Goal: Transaction & Acquisition: Purchase product/service

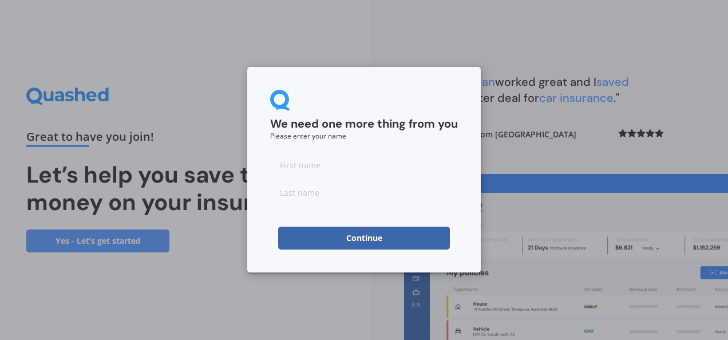
click at [365, 166] on input at bounding box center [364, 164] width 188 height 23
type input "[PERSON_NAME]"
type input "Time"
click at [340, 235] on button "Continue" at bounding box center [364, 238] width 172 height 23
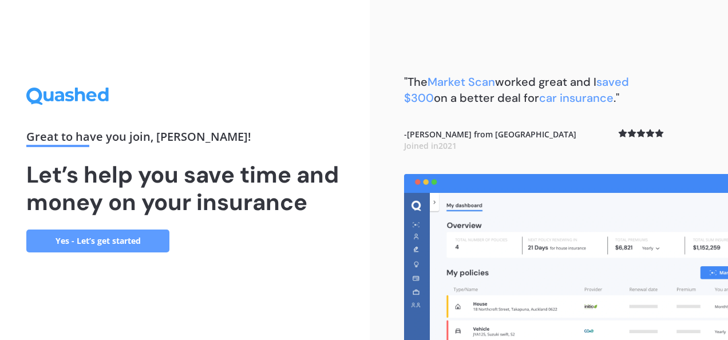
click at [151, 236] on link "Yes - Let’s get started" at bounding box center [97, 240] width 143 height 23
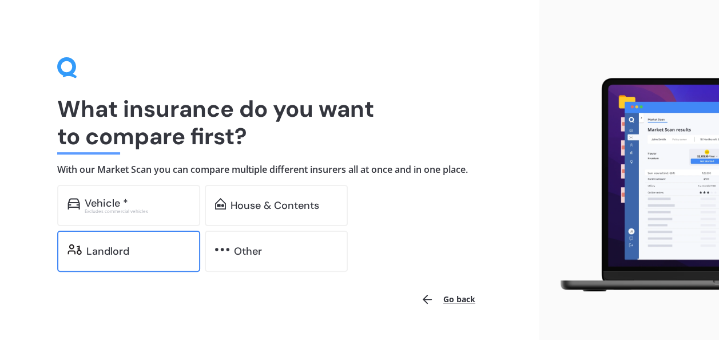
click at [148, 251] on div "Landlord" at bounding box center [138, 250] width 104 height 11
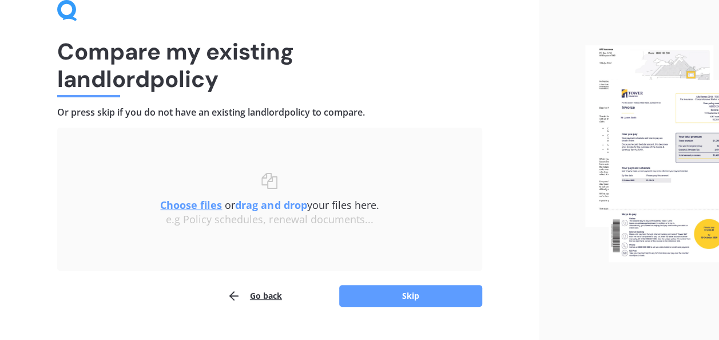
scroll to position [81, 0]
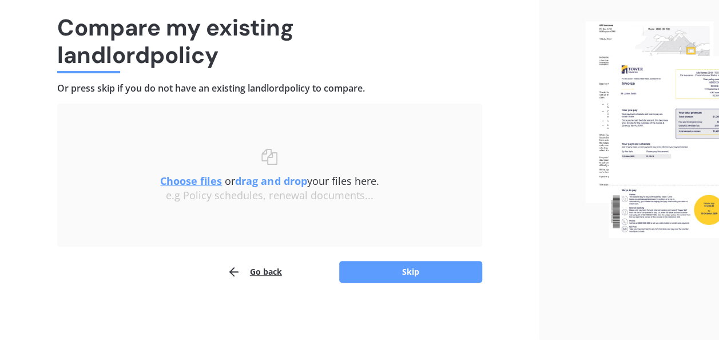
click at [418, 270] on button "Skip" at bounding box center [410, 272] width 143 height 22
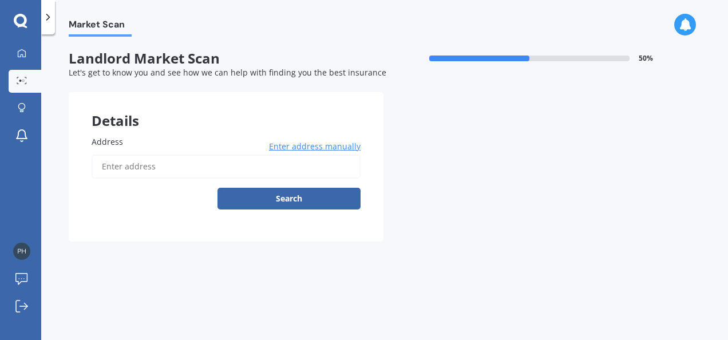
click at [243, 172] on input "Address" at bounding box center [226, 166] width 269 height 24
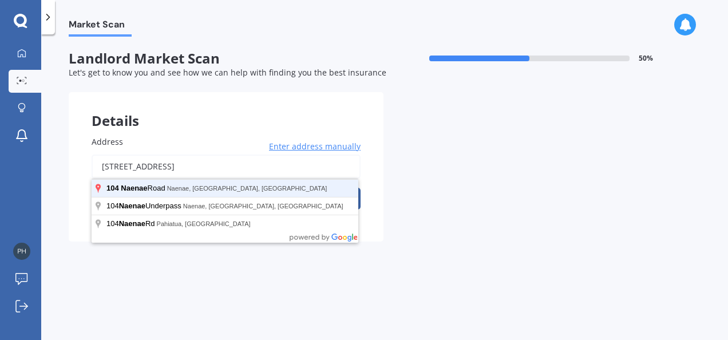
click at [217, 188] on button "Search" at bounding box center [288, 199] width 143 height 22
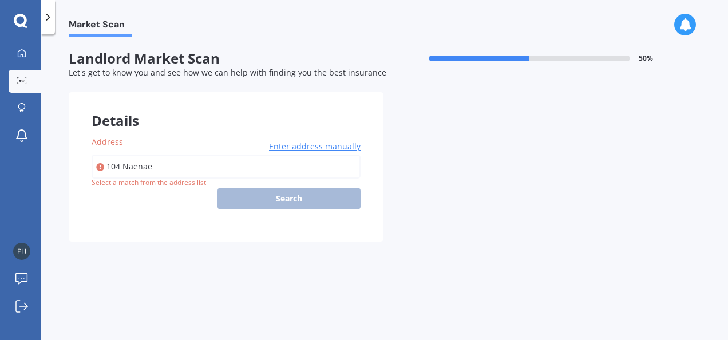
type input "[STREET_ADDRESS]"
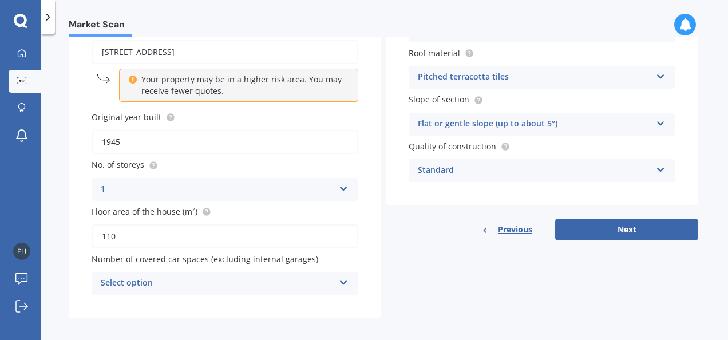
scroll to position [122, 0]
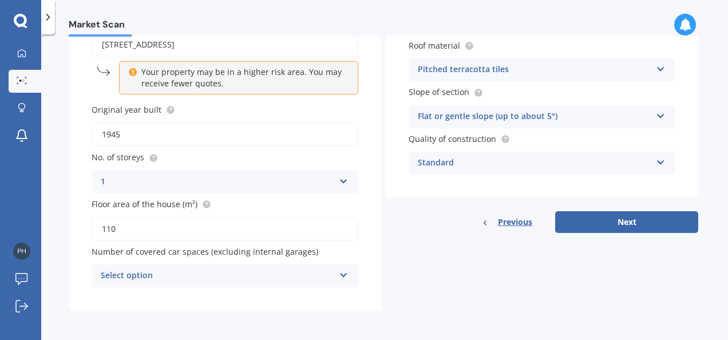
click at [269, 276] on div "Select option" at bounding box center [217, 276] width 233 height 14
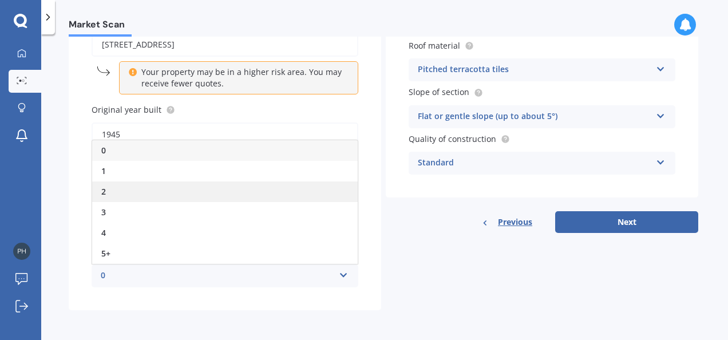
click at [242, 190] on div "2" at bounding box center [224, 191] width 265 height 21
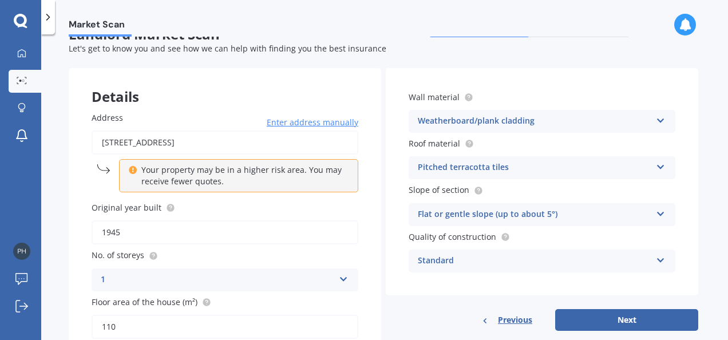
scroll to position [0, 0]
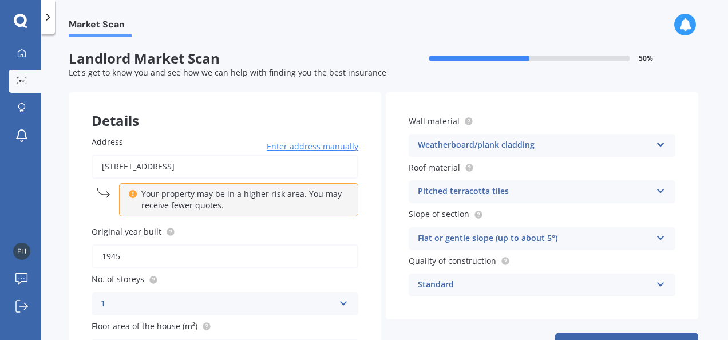
click at [504, 158] on div "Wall material Weatherboard/plank cladding Artificial weatherboard/plank claddin…" at bounding box center [542, 205] width 312 height 227
click at [504, 149] on div "Weatherboard/plank cladding" at bounding box center [534, 145] width 233 height 14
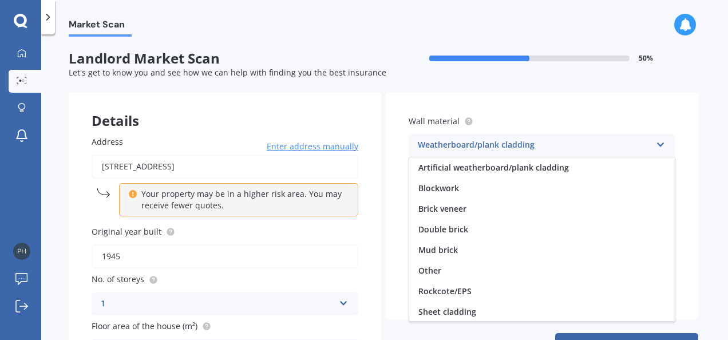
scroll to position [104, 0]
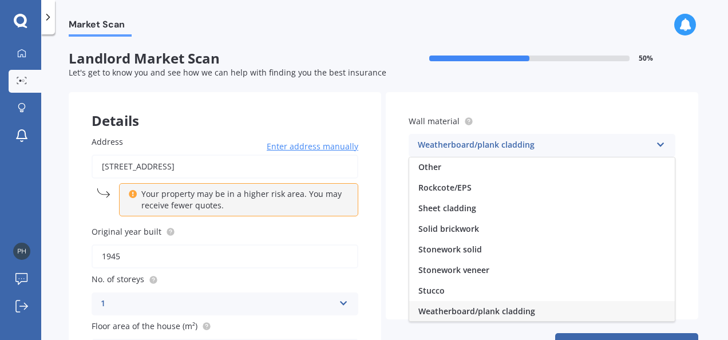
click at [504, 149] on div "Weatherboard/plank cladding" at bounding box center [534, 145] width 233 height 14
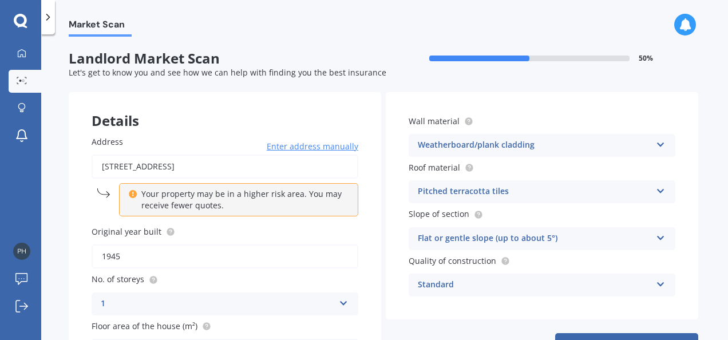
click at [431, 196] on div "Pitched terracotta tiles" at bounding box center [534, 192] width 233 height 14
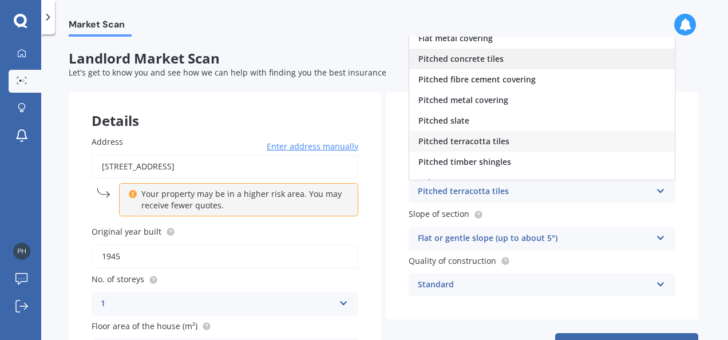
scroll to position [42, 0]
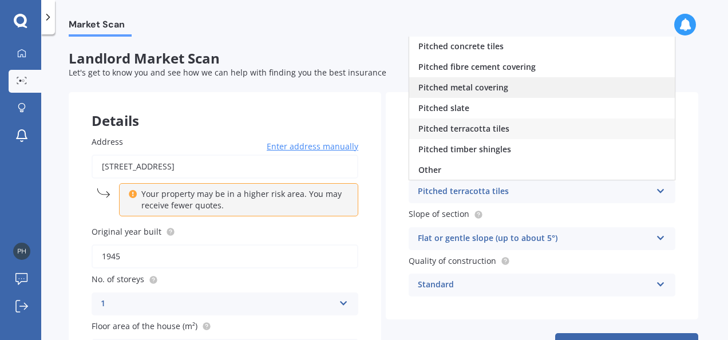
click at [461, 90] on span "Pitched metal covering" at bounding box center [463, 87] width 90 height 11
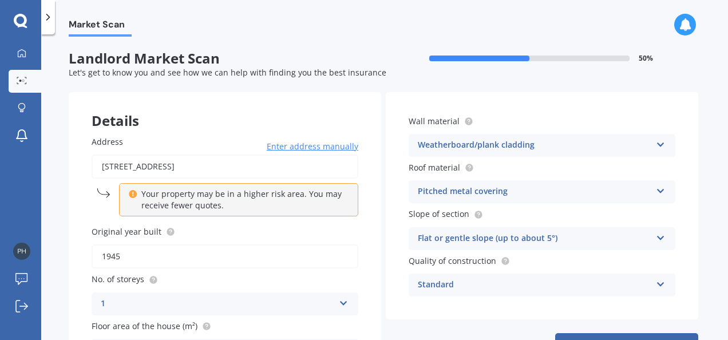
click at [467, 143] on div "Weatherboard/plank cladding" at bounding box center [534, 145] width 233 height 14
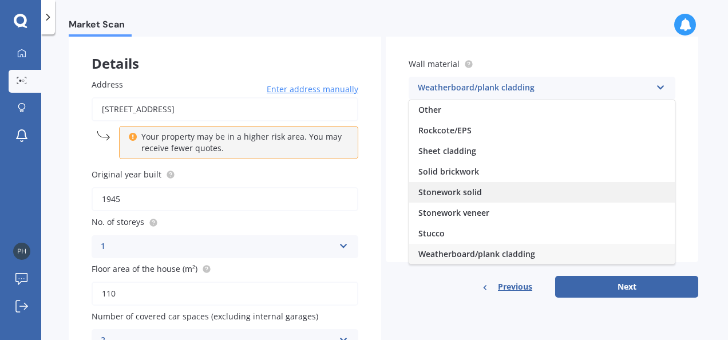
scroll to position [114, 0]
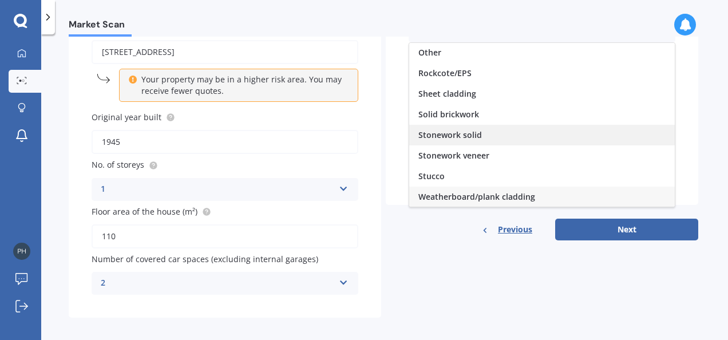
click at [462, 201] on span "Weatherboard/plank cladding" at bounding box center [476, 196] width 117 height 11
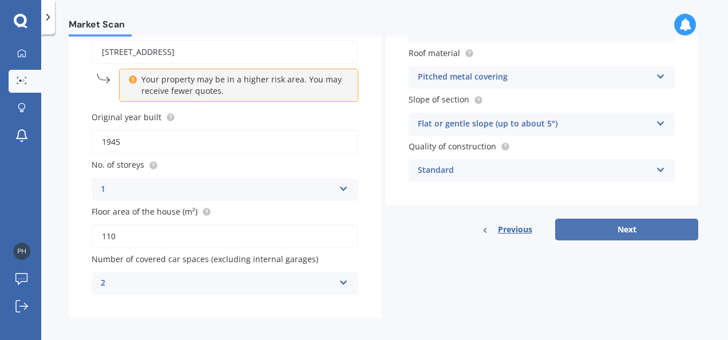
click at [563, 227] on button "Next" at bounding box center [626, 230] width 143 height 22
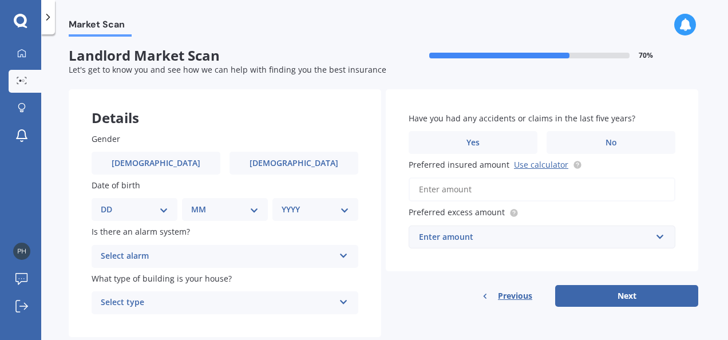
scroll to position [0, 0]
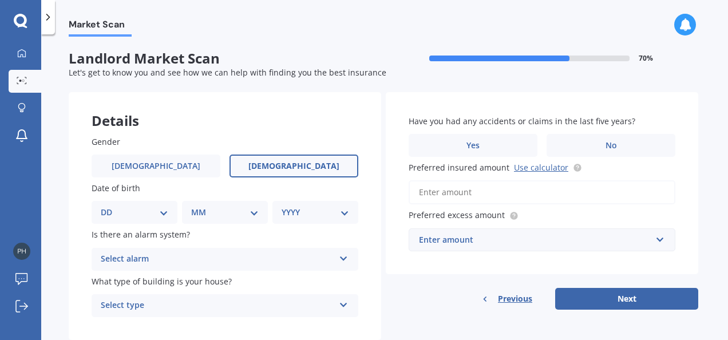
click at [262, 169] on label "[DEMOGRAPHIC_DATA]" at bounding box center [293, 165] width 129 height 23
click at [0, 0] on input "[DEMOGRAPHIC_DATA]" at bounding box center [0, 0] width 0 height 0
click at [154, 220] on div "DD 01 02 03 04 05 06 07 08 09 10 11 12 13 14 15 16 17 18 19 20 21 22 23 24 25 2…" at bounding box center [135, 212] width 86 height 23
click at [159, 213] on select "DD 01 02 03 04 05 06 07 08 09 10 11 12 13 14 15 16 17 18 19 20 21 22 23 24 25 2…" at bounding box center [135, 212] width 68 height 13
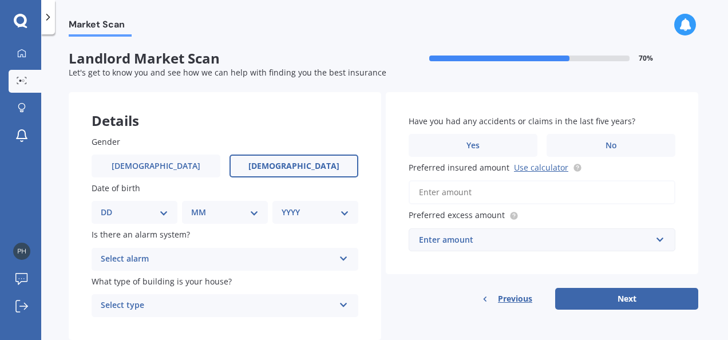
click at [270, 122] on div "Details" at bounding box center [225, 109] width 312 height 34
click at [138, 220] on div "DD 01 02 03 04 05 06 07 08 09 10 11 12 13 14 15 16 17 18 19 20 21 22 23 24 25 2…" at bounding box center [135, 212] width 86 height 23
click at [148, 214] on select "DD 01 02 03 04 05 06 07 08 09 10 11 12 13 14 15 16 17 18 19 20 21 22 23 24 25 2…" at bounding box center [135, 212] width 68 height 13
select select "27"
click at [110, 206] on select "DD 01 02 03 04 05 06 07 08 09 10 11 12 13 14 15 16 17 18 19 20 21 22 23 24 25 2…" at bounding box center [135, 212] width 68 height 13
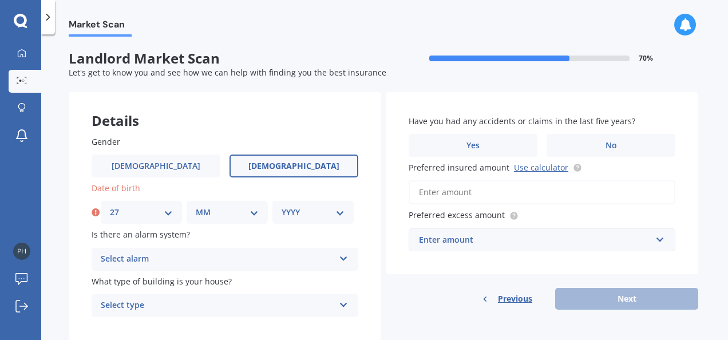
click at [216, 213] on select "MM 01 02 03 04 05 06 07 08 09 10 11 12" at bounding box center [227, 212] width 63 height 13
select select "05"
click at [196, 206] on select "MM 01 02 03 04 05 06 07 08 09 10 11 12" at bounding box center [227, 212] width 63 height 13
click at [300, 211] on select "YYYY 2009 2008 2007 2006 2005 2004 2003 2002 2001 2000 1999 1998 1997 1996 1995…" at bounding box center [312, 212] width 63 height 13
select select "1957"
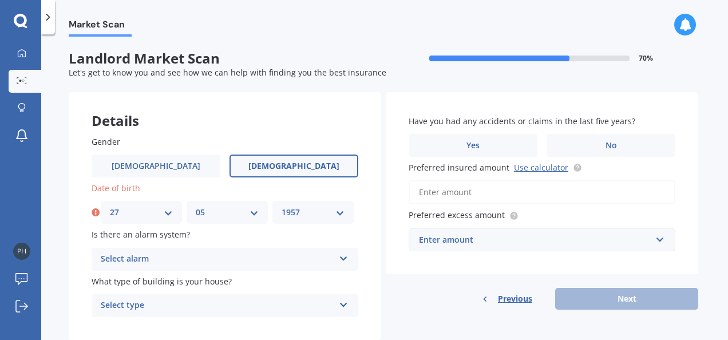
click at [281, 206] on select "YYYY 2009 2008 2007 2006 2005 2004 2003 2002 2001 2000 1999 1998 1997 1996 1995…" at bounding box center [312, 212] width 63 height 13
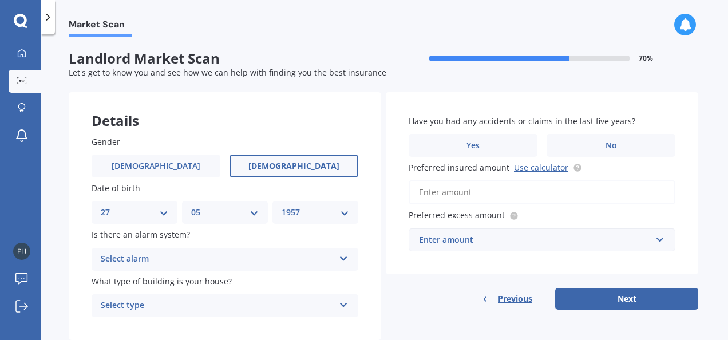
click at [188, 256] on div "Select alarm" at bounding box center [217, 259] width 233 height 14
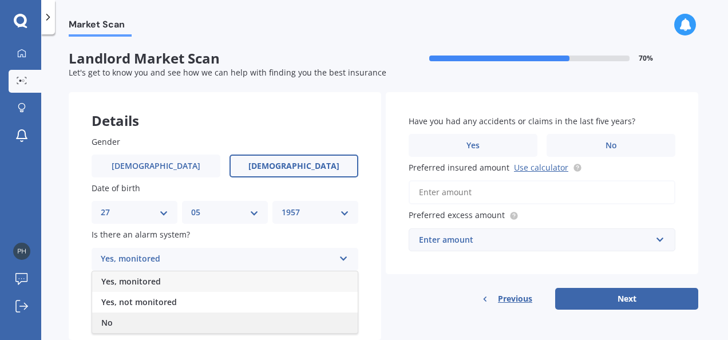
click at [152, 321] on div "No" at bounding box center [224, 322] width 265 height 21
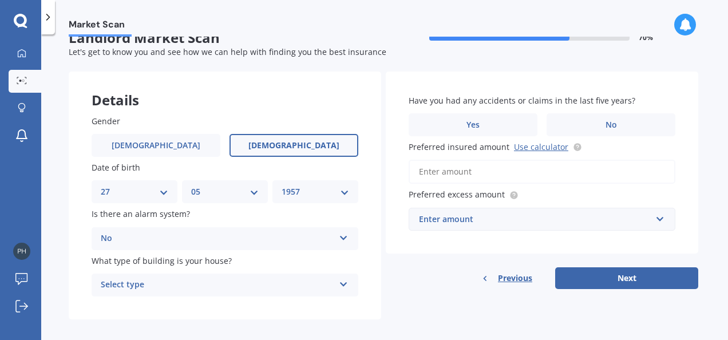
scroll to position [30, 0]
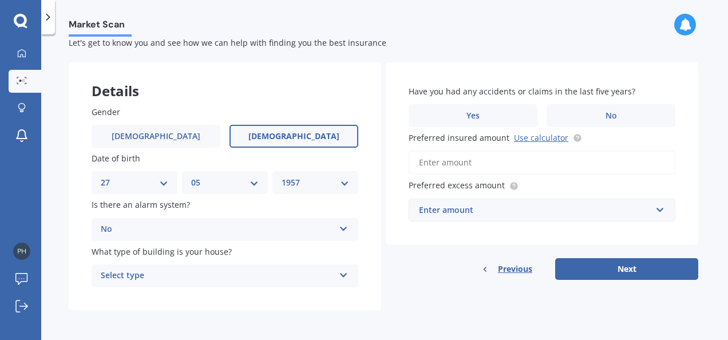
click at [165, 277] on div "Select type" at bounding box center [217, 276] width 233 height 14
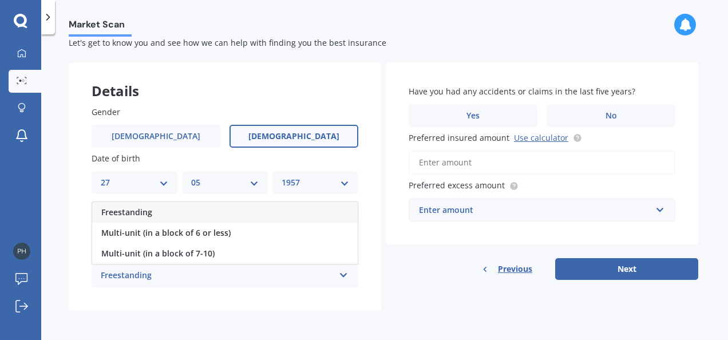
click at [151, 209] on span "Freestanding" at bounding box center [126, 212] width 51 height 11
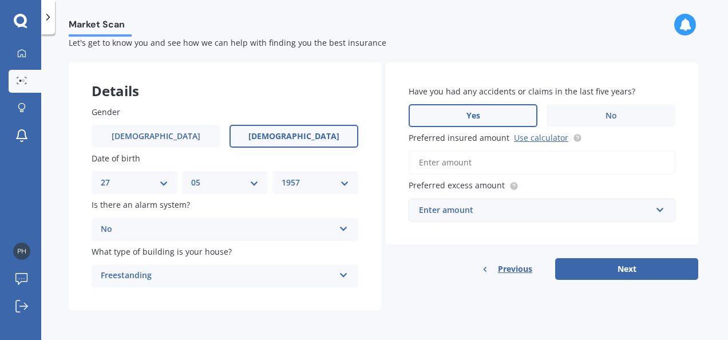
click at [507, 120] on label "Yes" at bounding box center [472, 115] width 129 height 23
click at [0, 0] on input "Yes" at bounding box center [0, 0] width 0 height 0
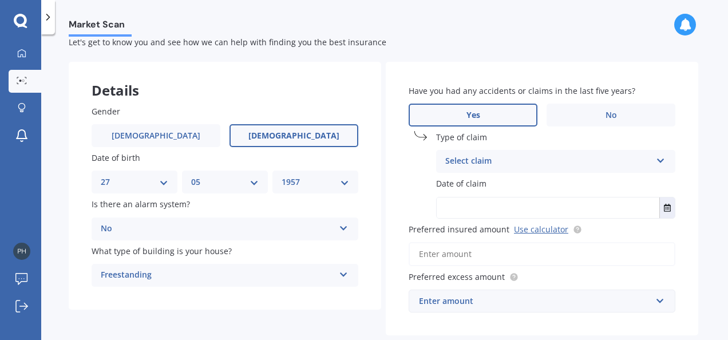
click at [611, 158] on div "Select claim" at bounding box center [548, 161] width 206 height 14
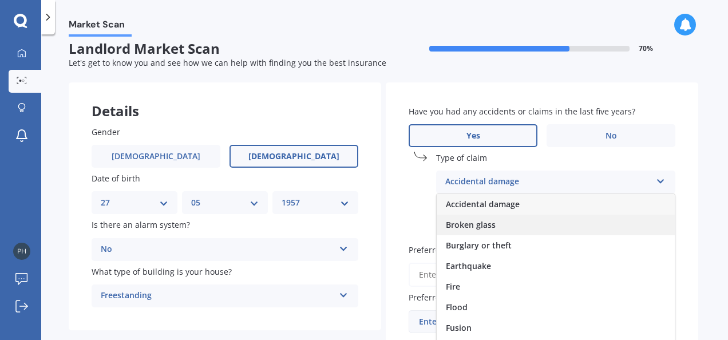
scroll to position [0, 0]
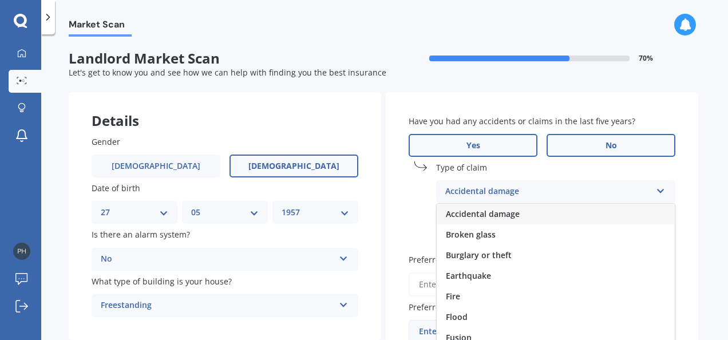
click at [563, 143] on label "No" at bounding box center [610, 145] width 129 height 23
click at [0, 0] on input "No" at bounding box center [0, 0] width 0 height 0
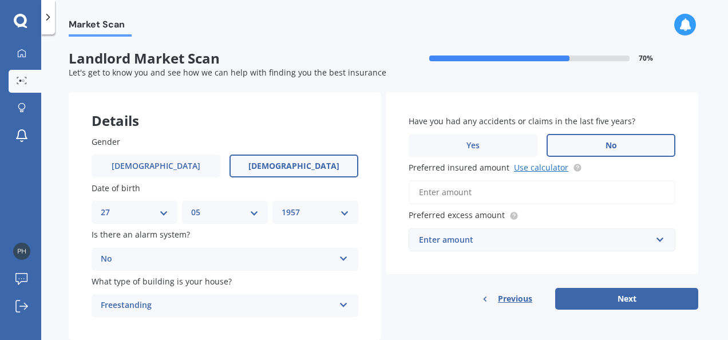
click at [539, 167] on link "Use calculator" at bounding box center [541, 167] width 54 height 11
click at [515, 189] on input "Preferred insured amount Use calculator" at bounding box center [541, 192] width 267 height 24
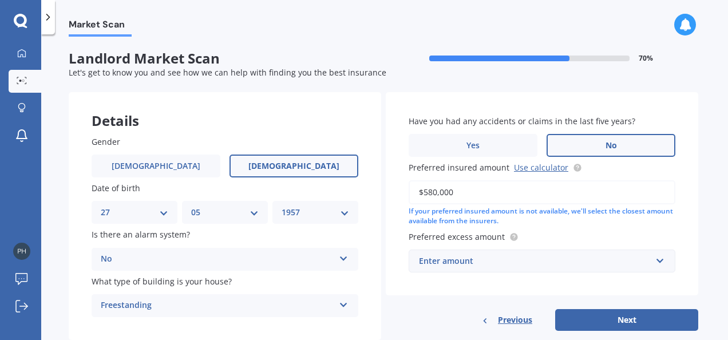
scroll to position [30, 0]
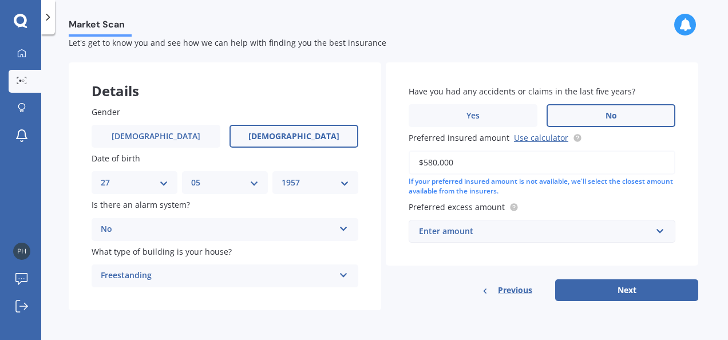
type input "$580,000"
click at [585, 242] on div "Enter amount $300 $400 $500 $750 $1,000 $2,000 $2,500" at bounding box center [541, 231] width 267 height 23
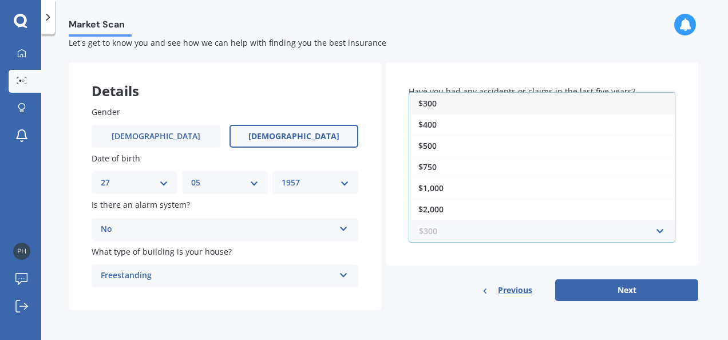
click at [585, 232] on input "text" at bounding box center [538, 231] width 256 height 22
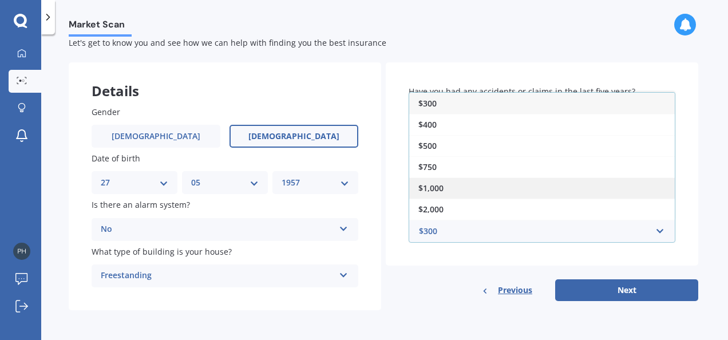
click at [566, 191] on div "$1,000" at bounding box center [541, 187] width 265 height 21
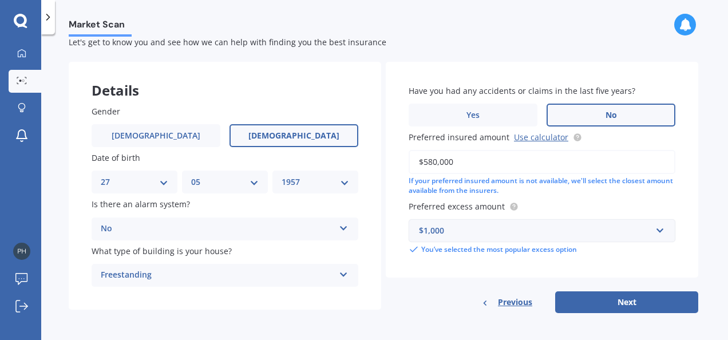
click at [569, 228] on div "$1,000" at bounding box center [535, 230] width 232 height 13
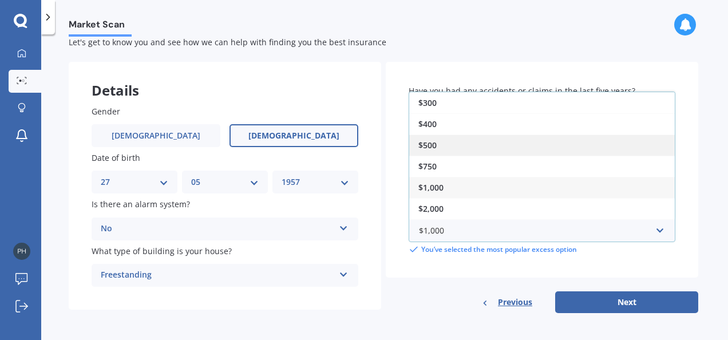
click at [518, 149] on div "$500" at bounding box center [541, 144] width 265 height 21
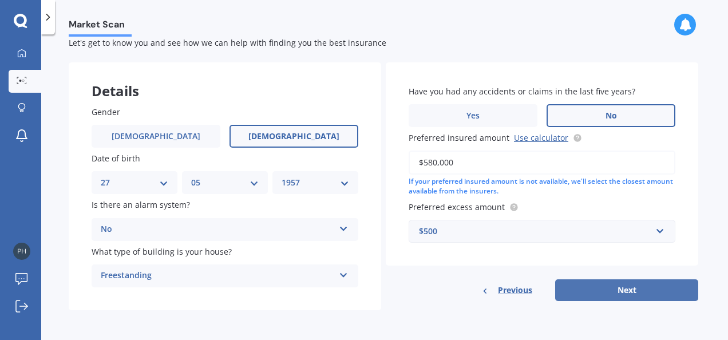
click at [617, 288] on button "Next" at bounding box center [626, 290] width 143 height 22
select select "27"
select select "05"
select select "1957"
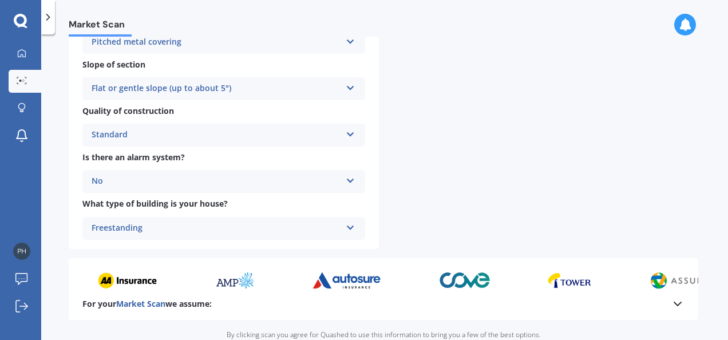
scroll to position [486, 0]
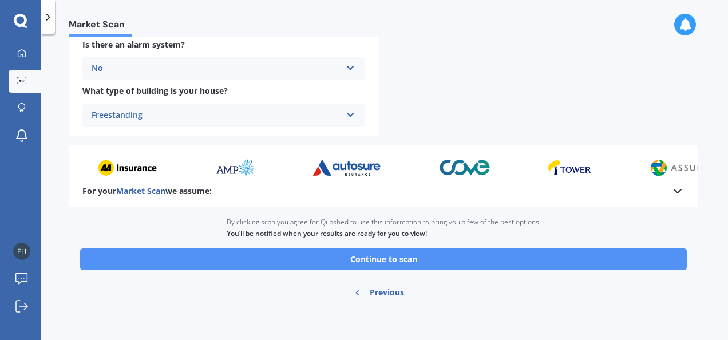
click at [418, 265] on button "Continue to scan" at bounding box center [383, 259] width 606 height 22
